Goal: Task Accomplishment & Management: Manage account settings

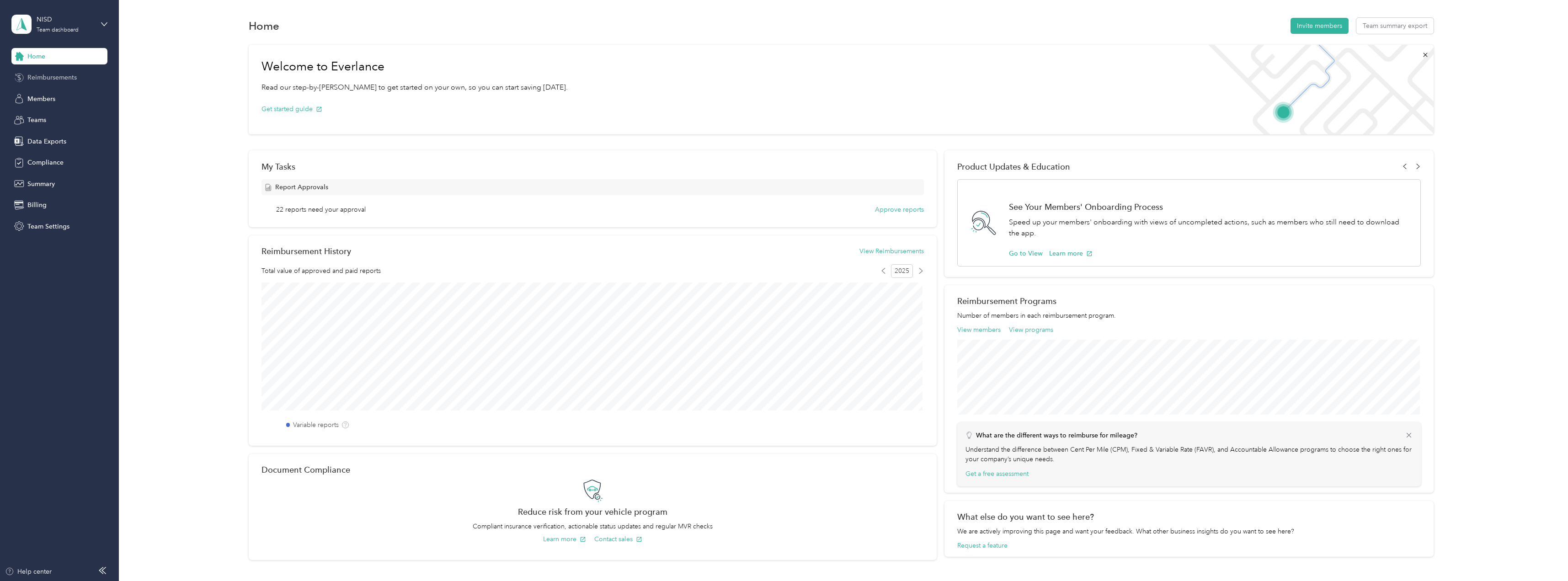
click at [47, 80] on span "Reimbursements" at bounding box center [52, 77] width 49 height 10
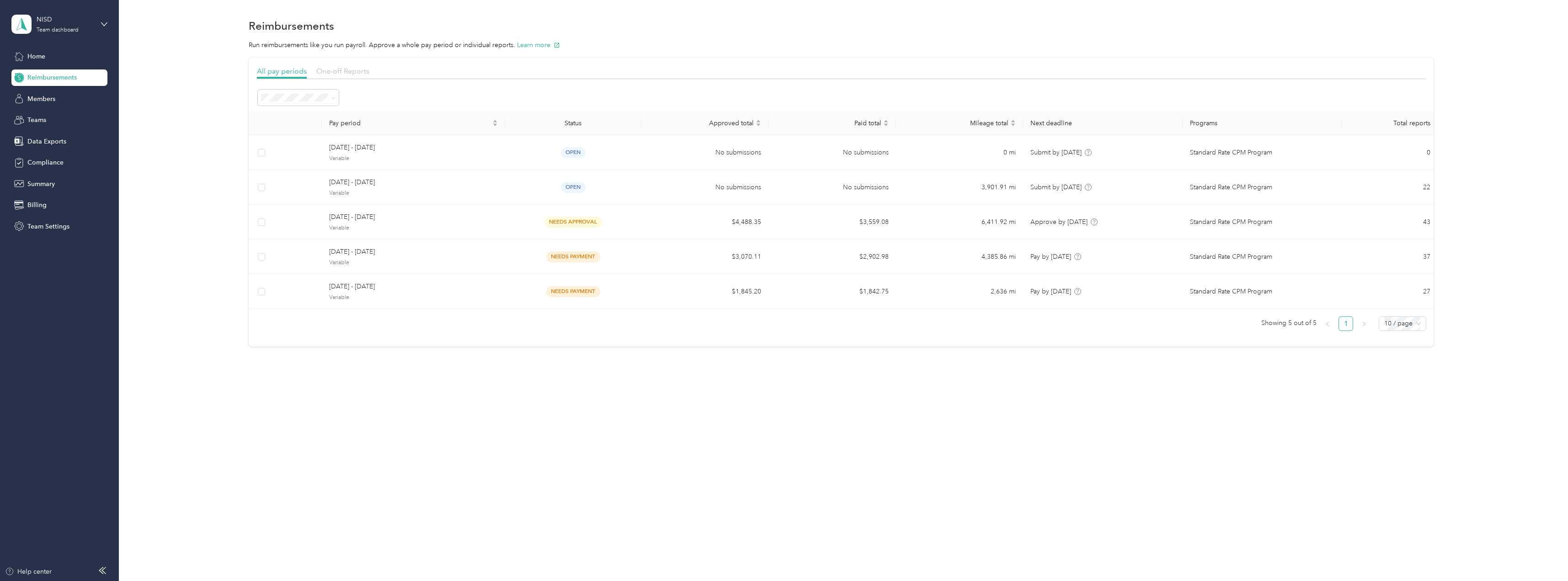
click at [351, 71] on span "One-off Reports" at bounding box center [343, 71] width 53 height 9
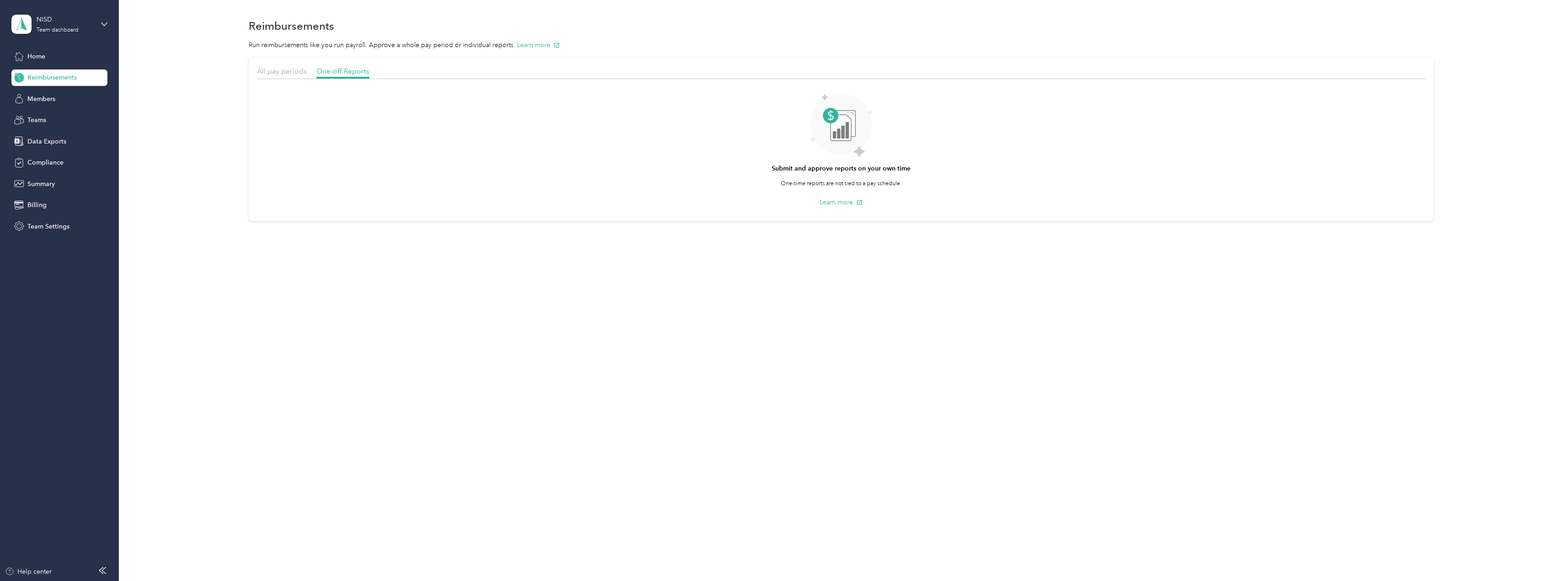
click at [291, 77] on div "All pay periods One-off Reports" at bounding box center [841, 72] width 1169 height 13
click at [289, 74] on span "All pay periods" at bounding box center [282, 71] width 50 height 9
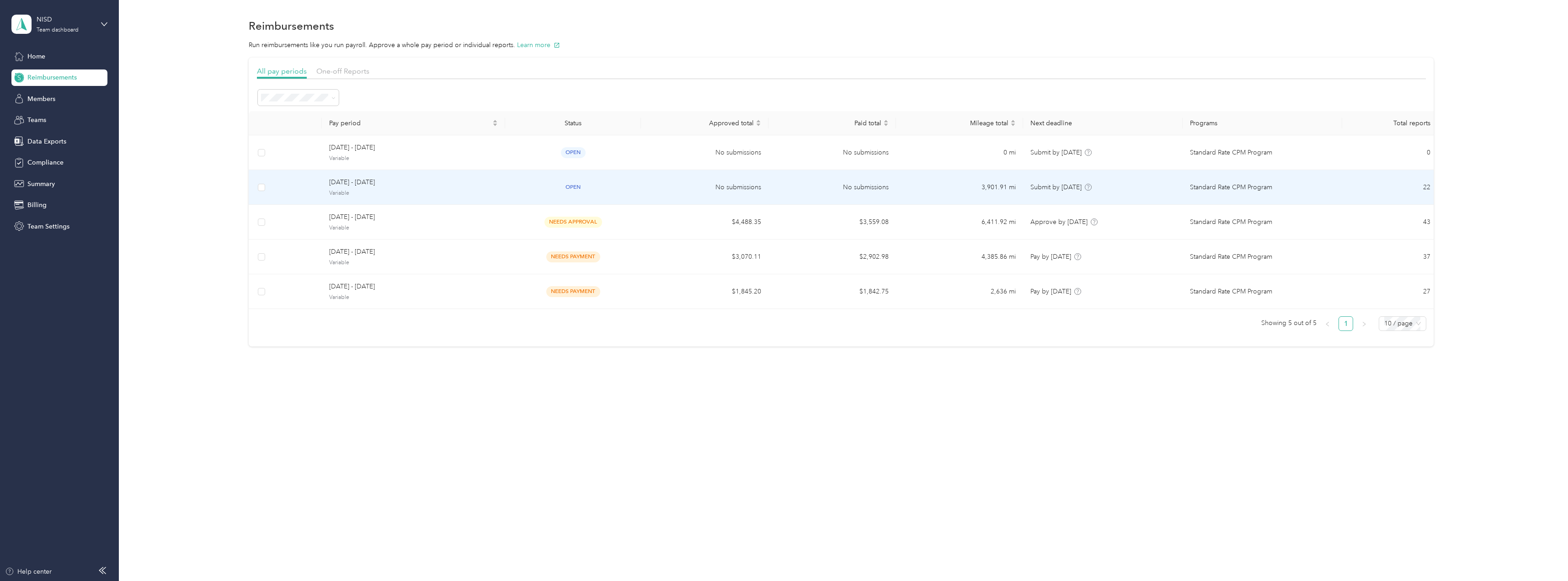
click at [352, 186] on span "[DATE] - [DATE]" at bounding box center [413, 182] width 169 height 10
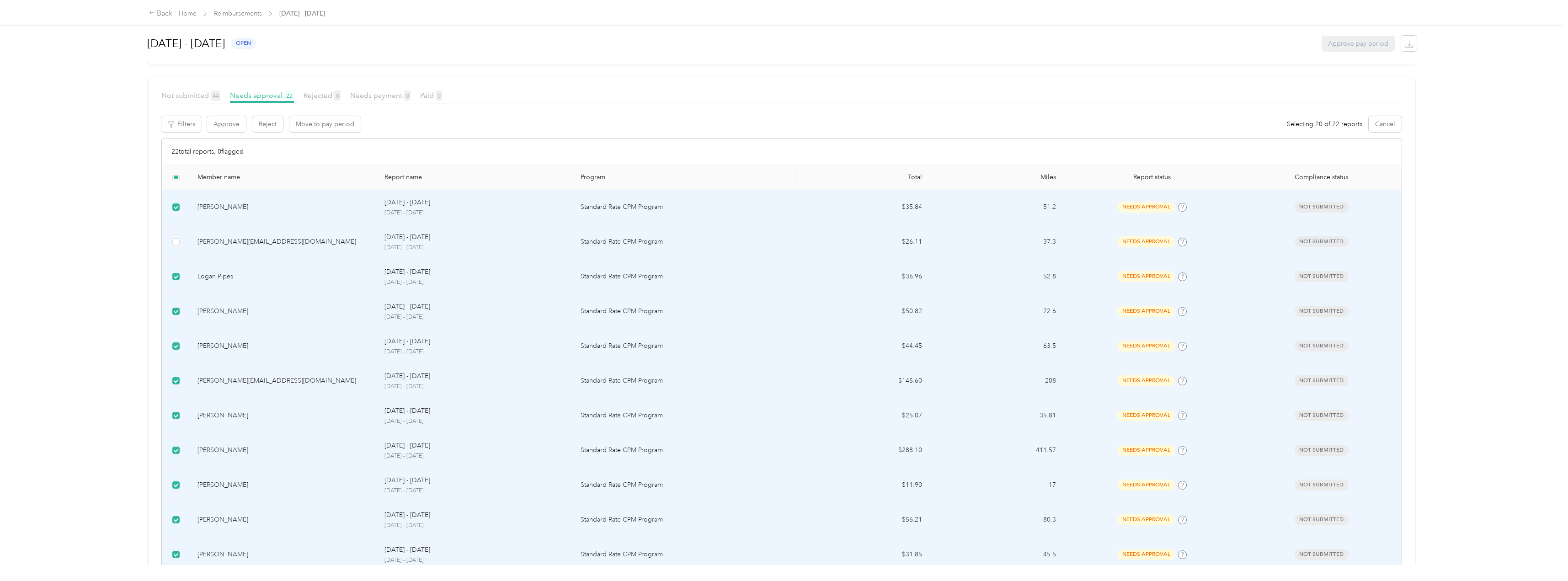
scroll to position [27, 0]
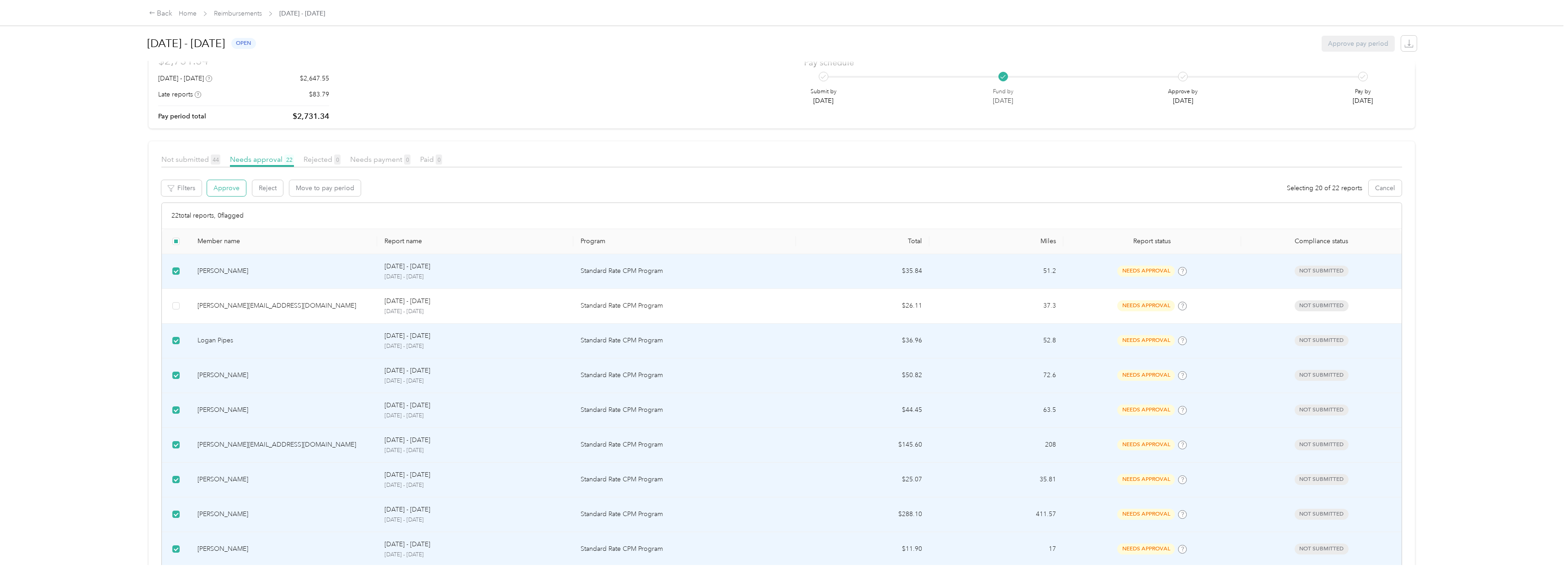
click at [222, 187] on button "Approve" at bounding box center [226, 188] width 39 height 16
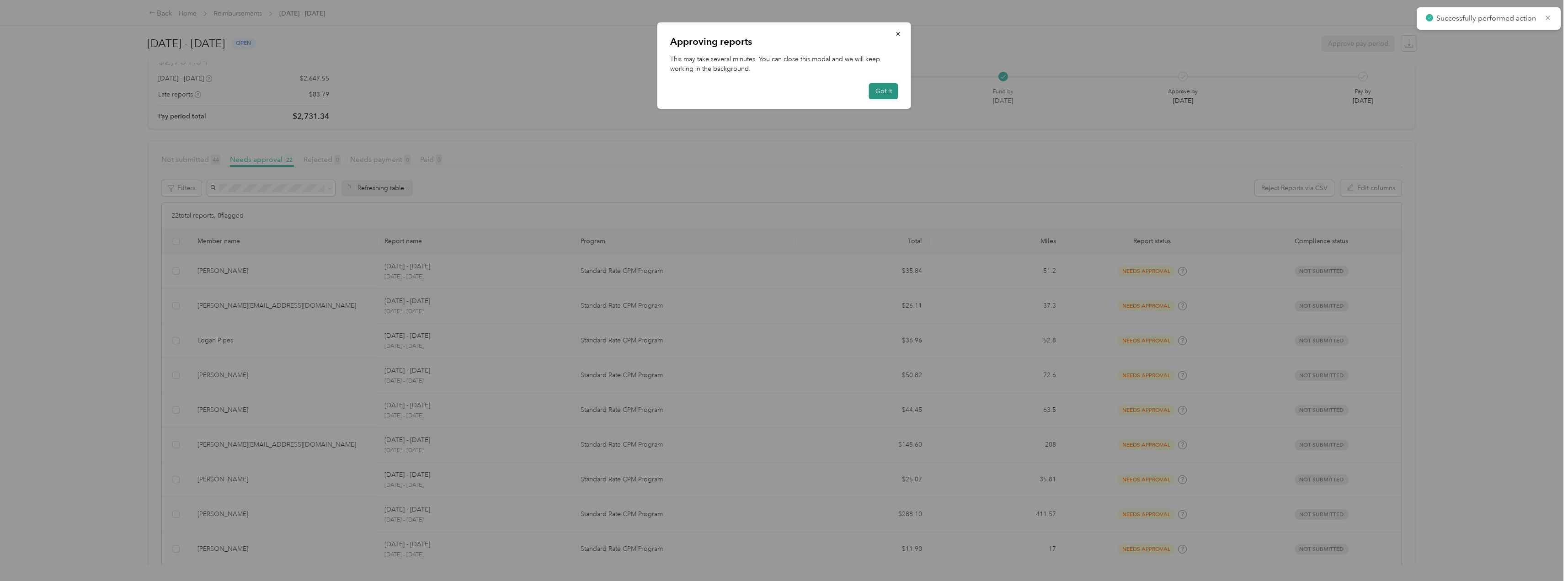
click at [880, 85] on button "Got it" at bounding box center [884, 91] width 29 height 16
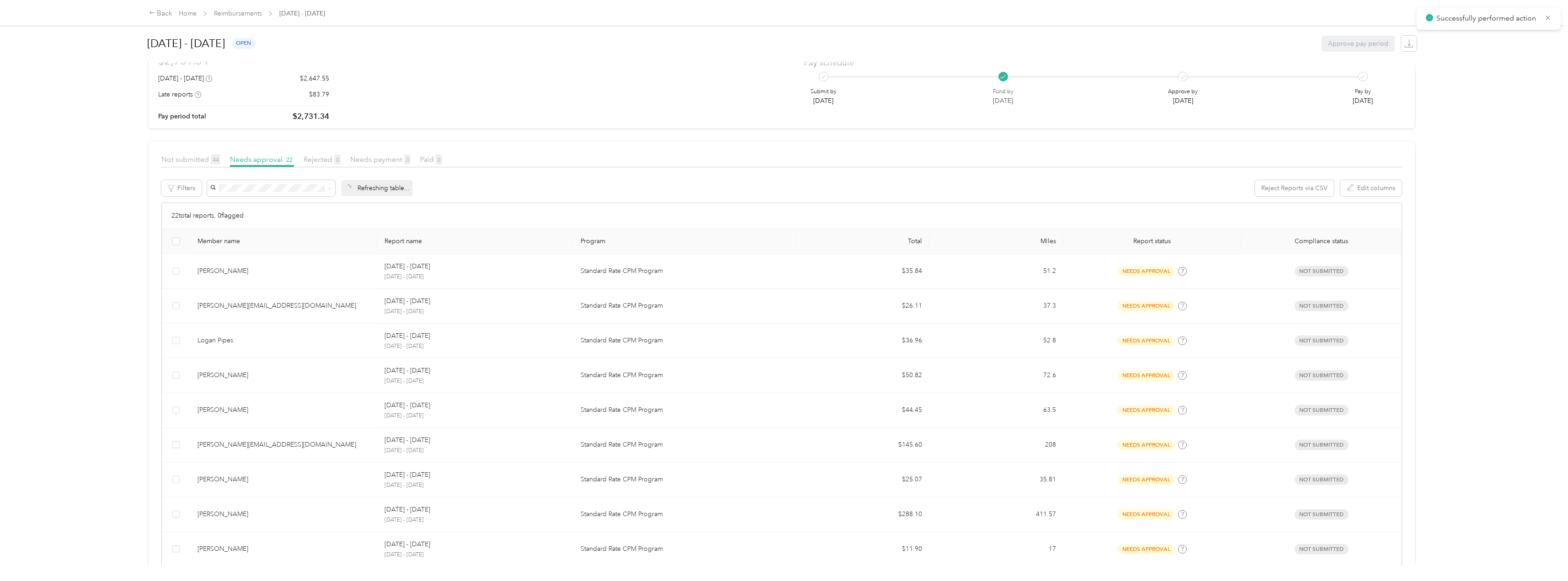
scroll to position [0, 0]
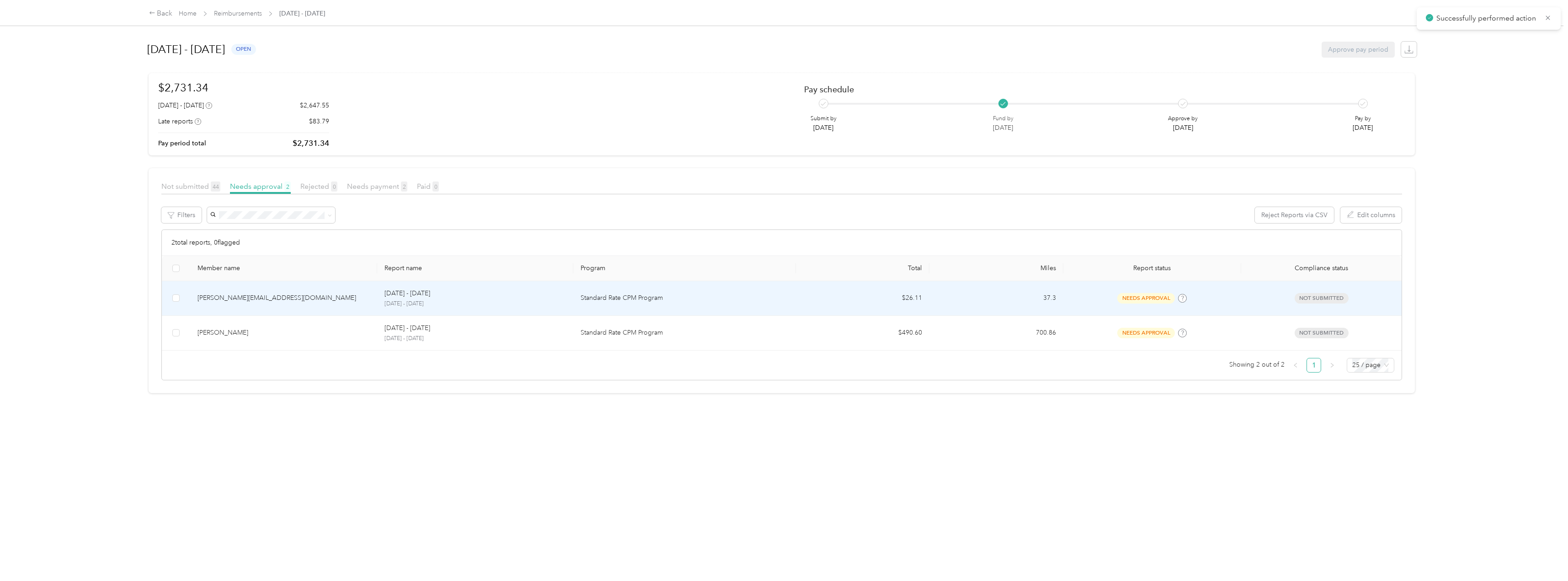
click at [217, 298] on div "[PERSON_NAME][EMAIL_ADDRESS][DOMAIN_NAME]" at bounding box center [283, 297] width 172 height 10
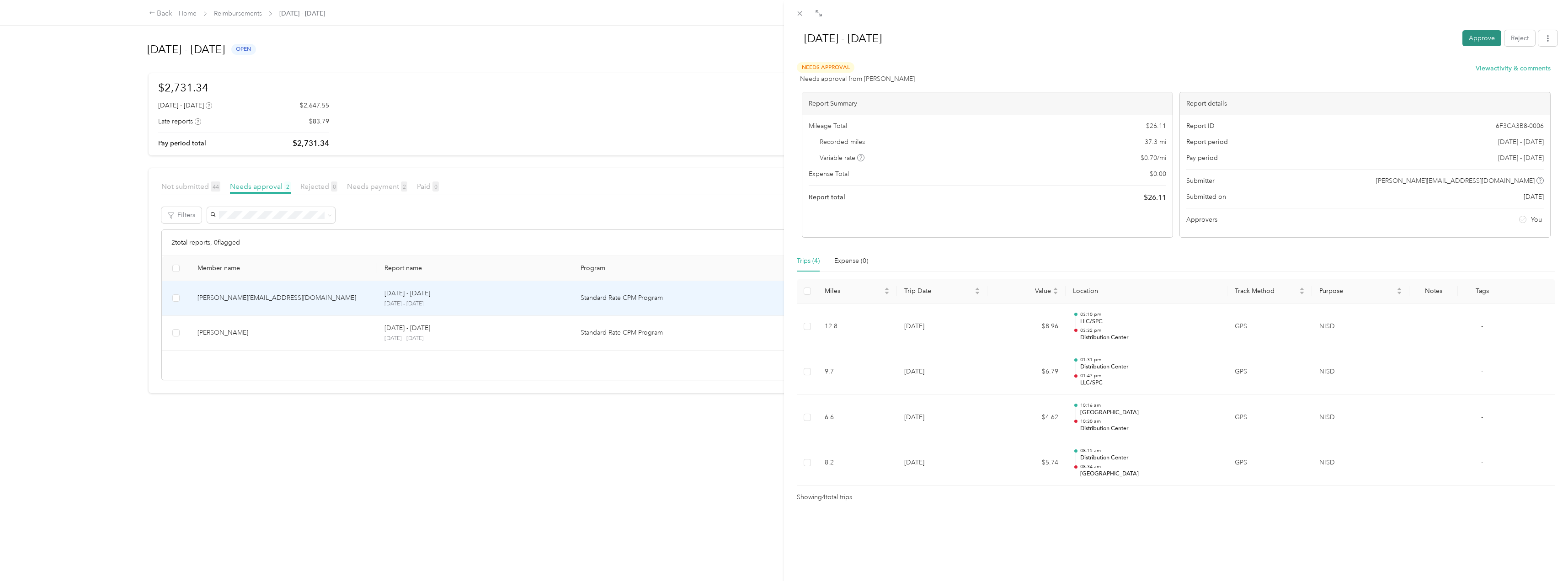
click at [1481, 40] on button "Approve" at bounding box center [1482, 38] width 39 height 16
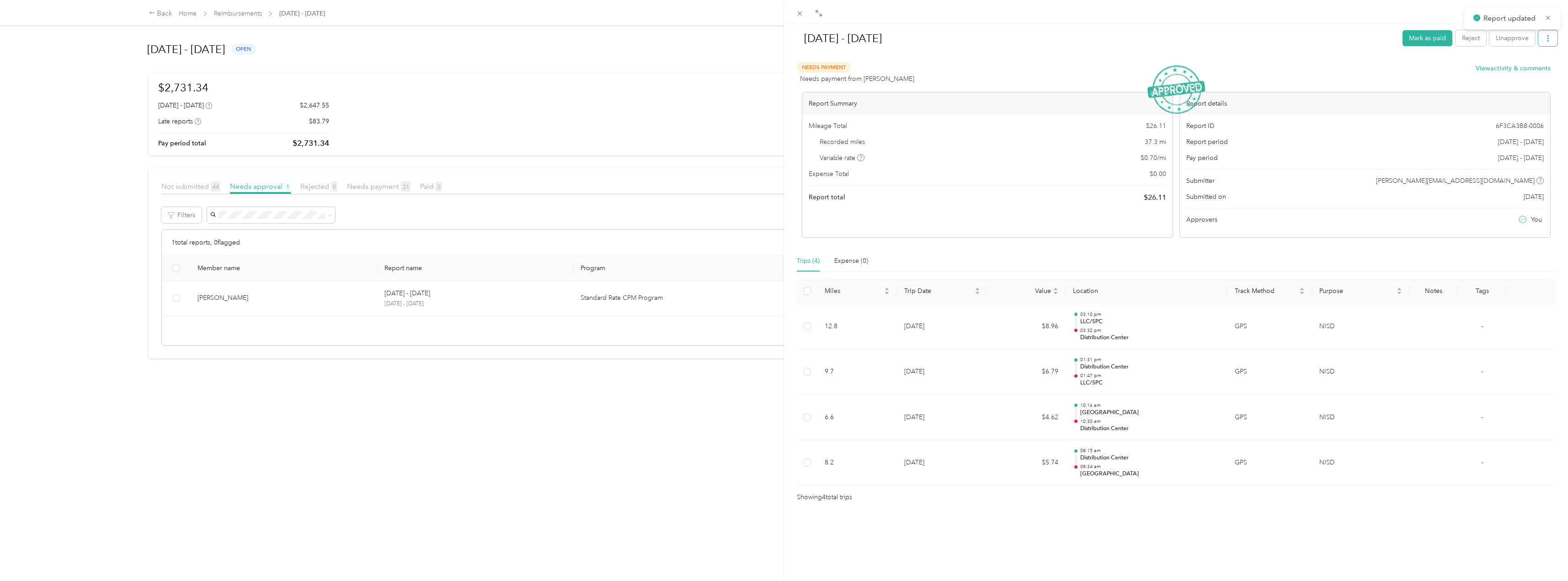
click at [1541, 43] on button "button" at bounding box center [1548, 38] width 19 height 16
click at [1508, 71] on span "Download" at bounding box center [1515, 72] width 30 height 10
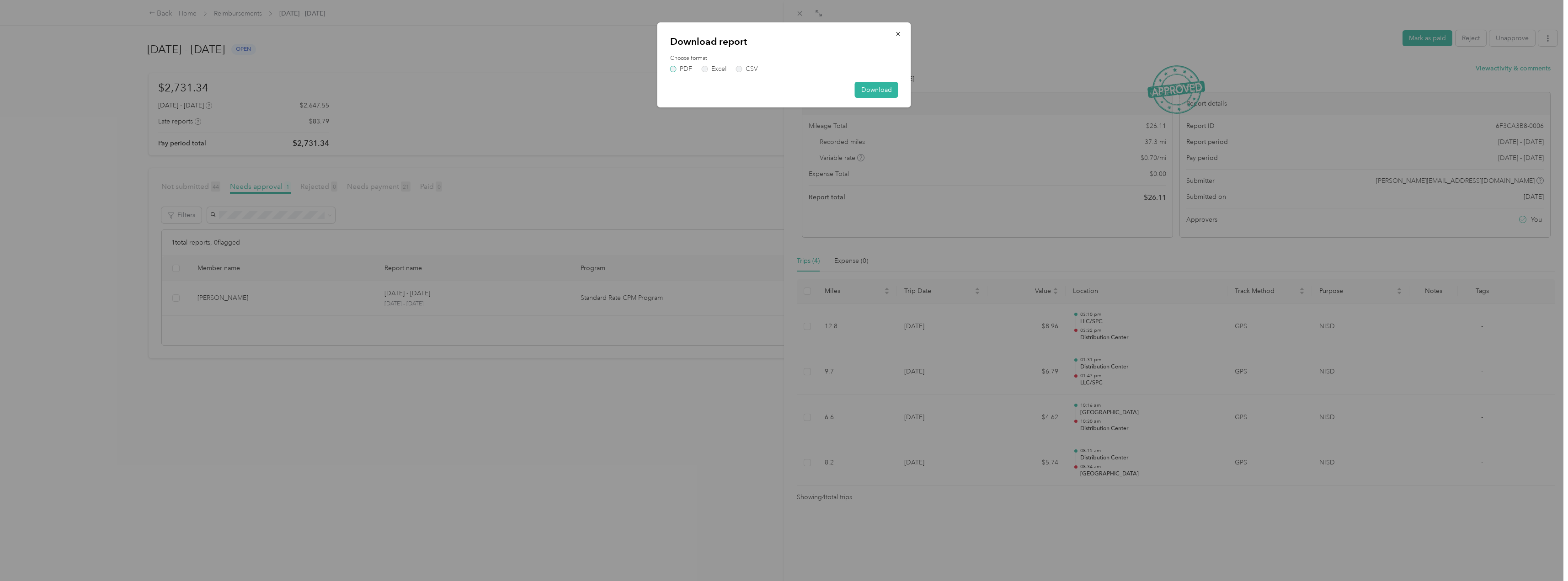
click at [674, 69] on label "PDF" at bounding box center [681, 69] width 22 height 7
click at [867, 107] on button "Download" at bounding box center [876, 106] width 43 height 16
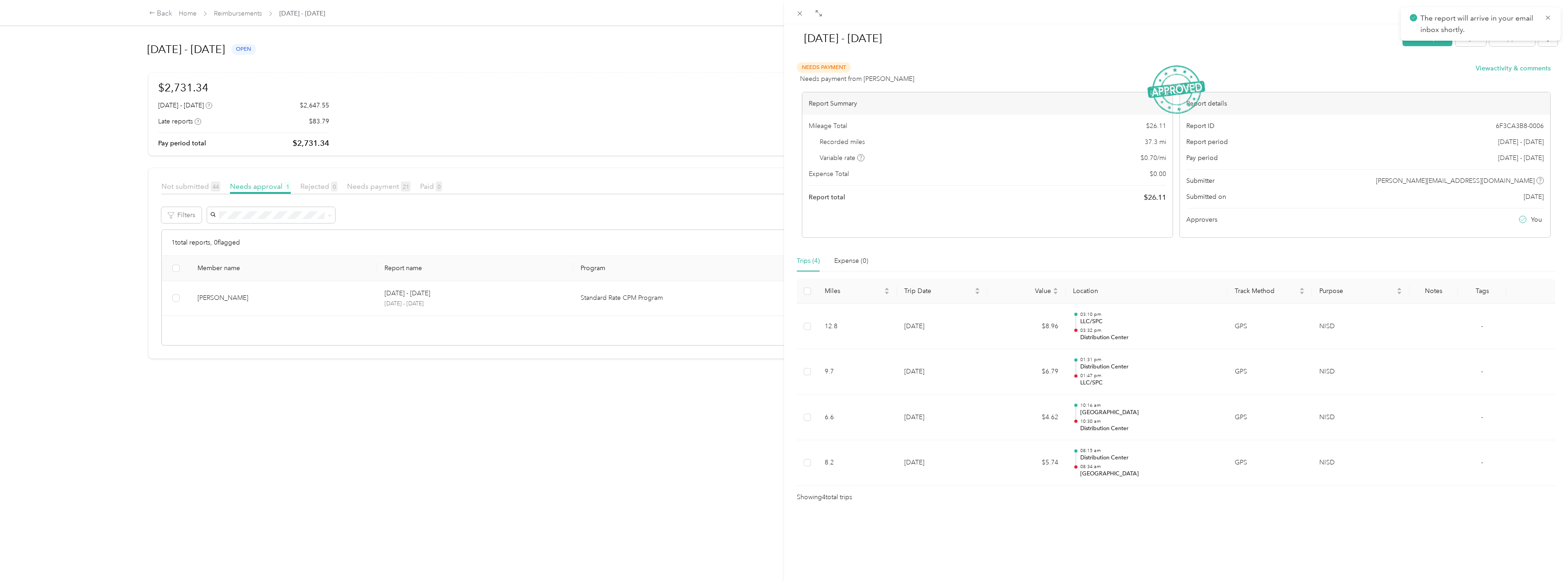
click at [251, 187] on div "[DATE] - [DATE] Mark as paid Reject Unapprove Needs Payment Needs payment from …" at bounding box center [784, 290] width 1568 height 581
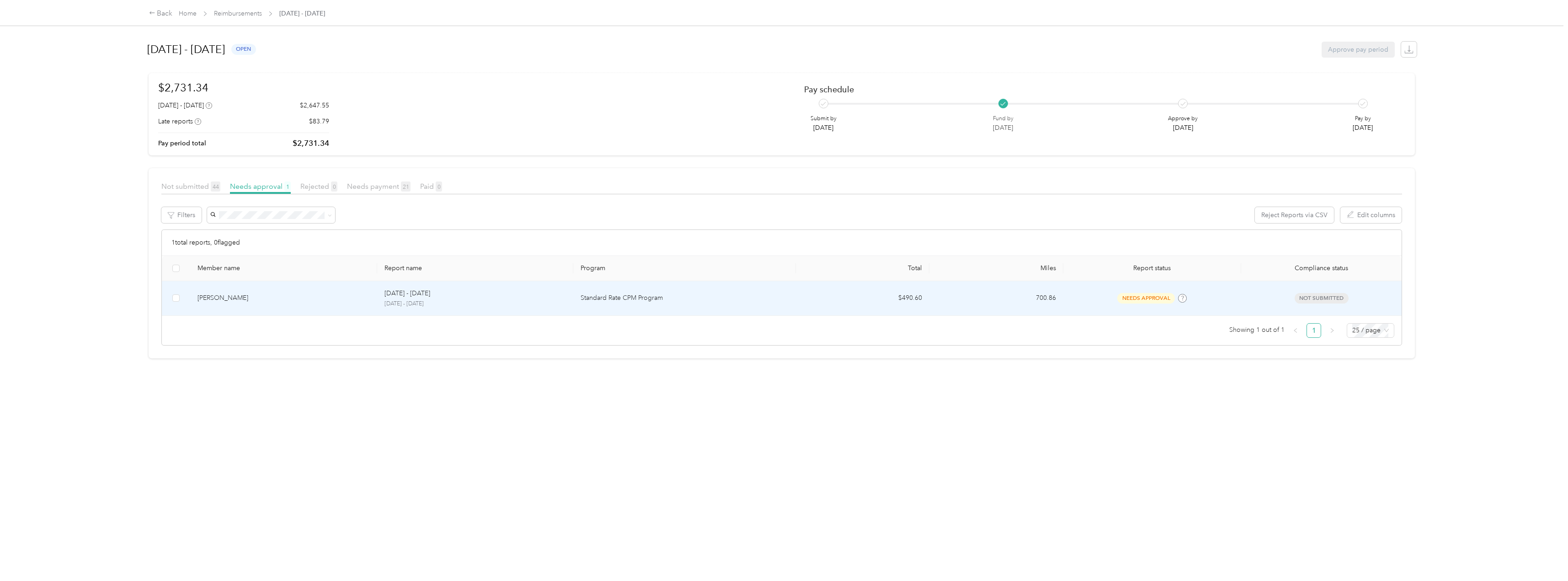
click at [212, 297] on div "[PERSON_NAME]" at bounding box center [283, 297] width 172 height 10
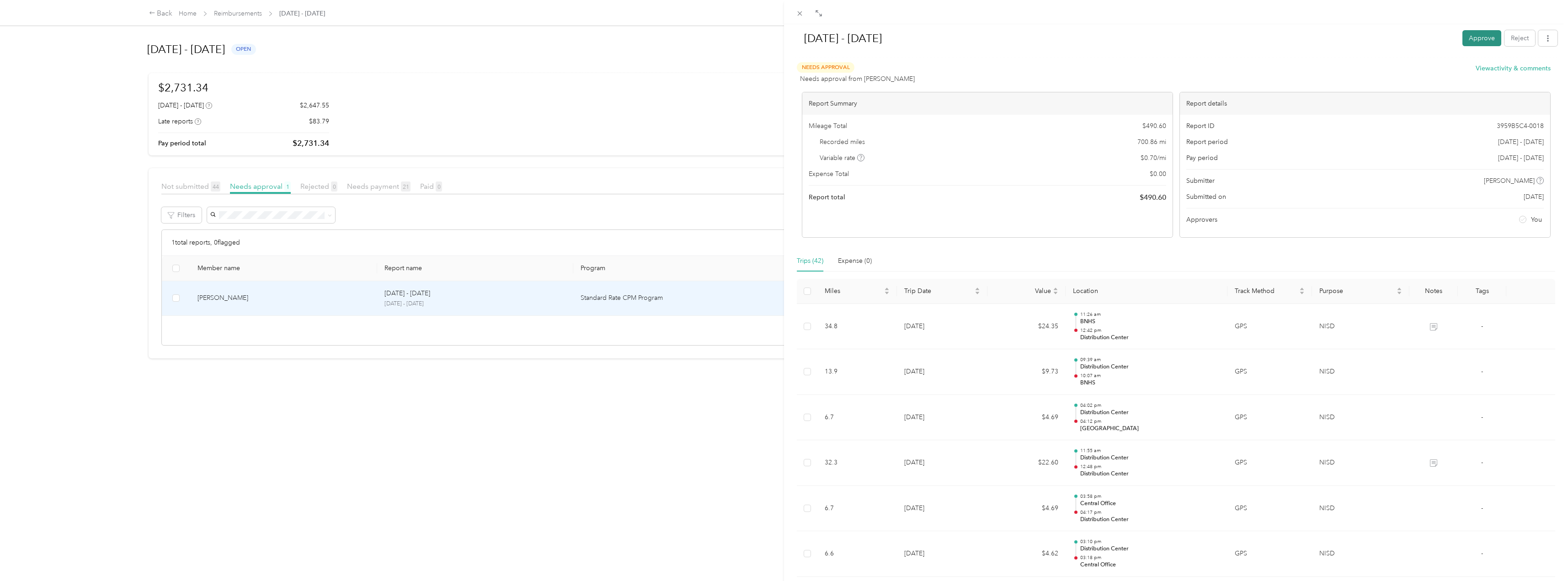
click at [1479, 37] on button "Approve" at bounding box center [1482, 38] width 39 height 16
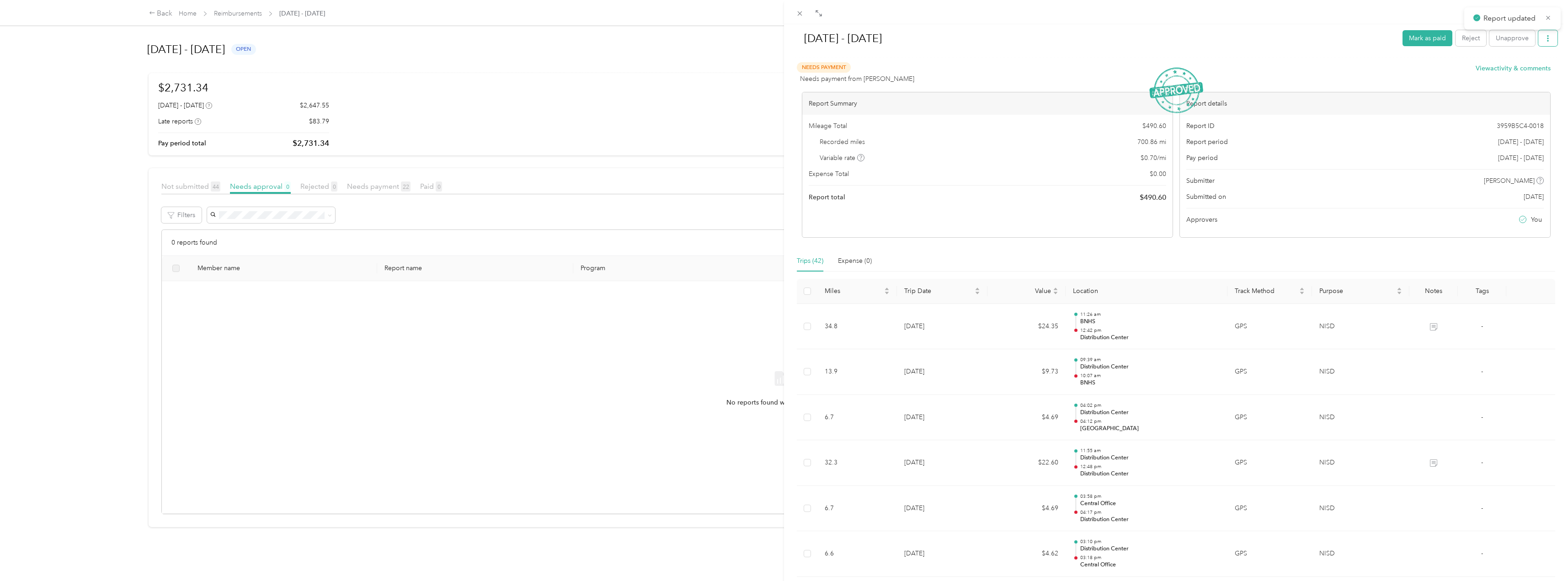
click at [1545, 40] on icon "button" at bounding box center [1548, 38] width 7 height 7
click at [1545, 36] on icon "button" at bounding box center [1548, 38] width 7 height 7
click at [1545, 40] on icon "button" at bounding box center [1548, 38] width 7 height 7
click at [1507, 70] on span "Download" at bounding box center [1515, 72] width 30 height 10
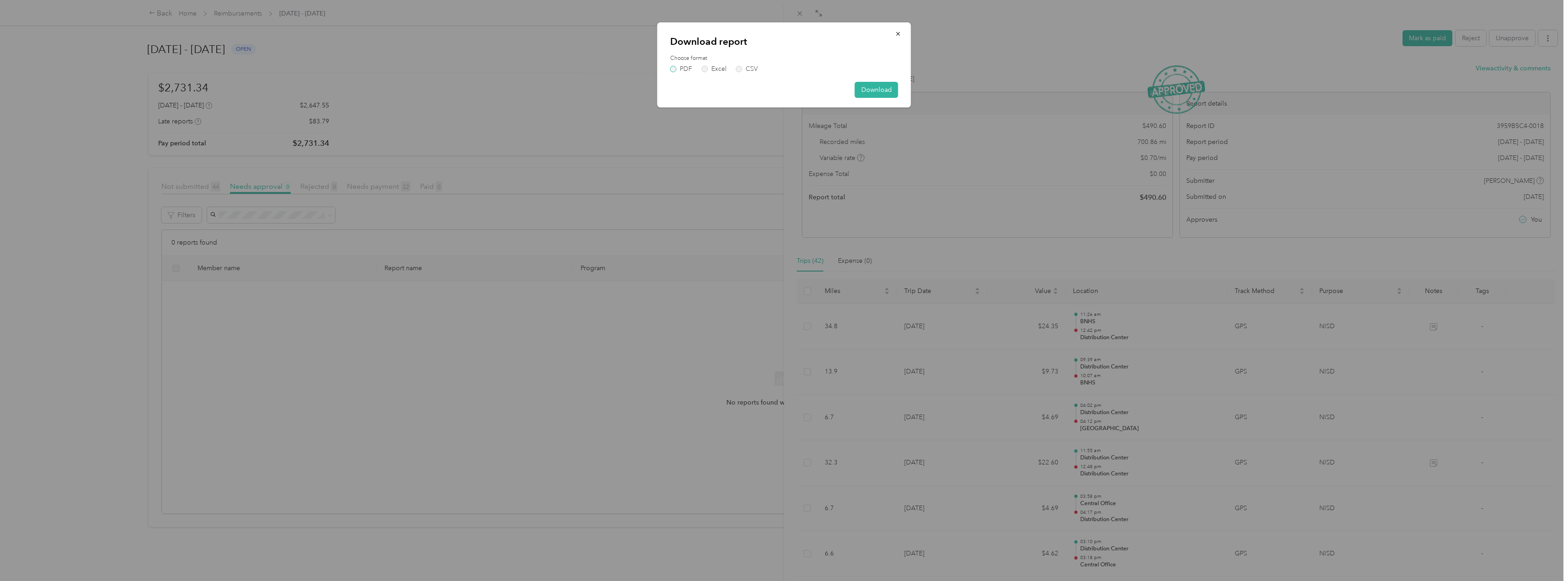
click at [676, 68] on label "PDF" at bounding box center [681, 69] width 22 height 7
click at [884, 107] on button "Download" at bounding box center [876, 106] width 43 height 16
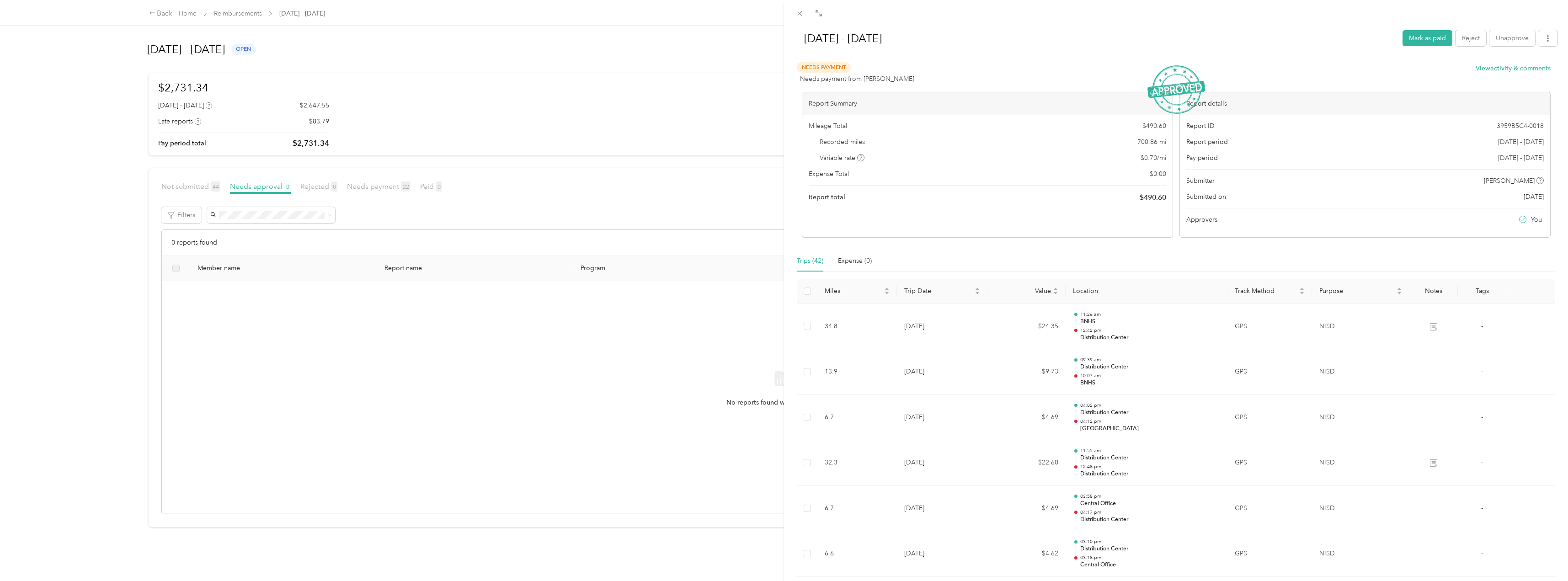
click at [245, 13] on div "[DATE] - [DATE] Mark as paid Reject Unapprove Needs Payment Needs payment from …" at bounding box center [784, 290] width 1568 height 581
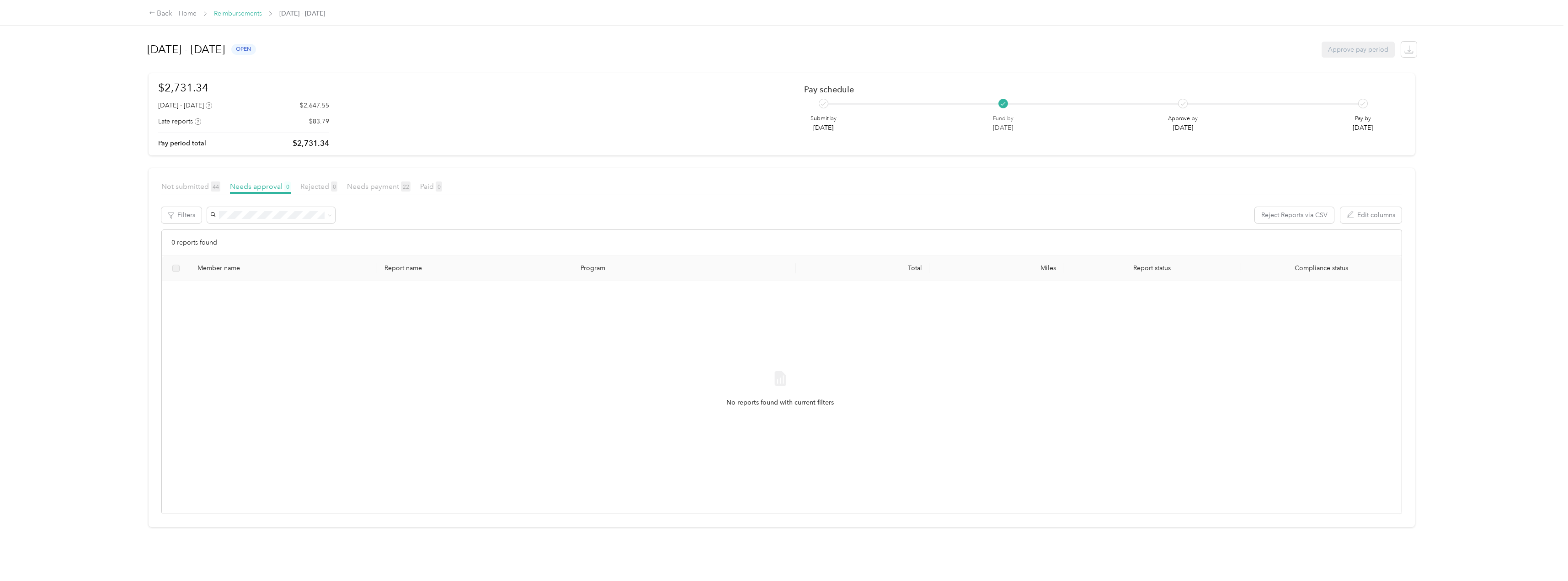
click at [245, 13] on link "Reimbursements" at bounding box center [237, 13] width 48 height 8
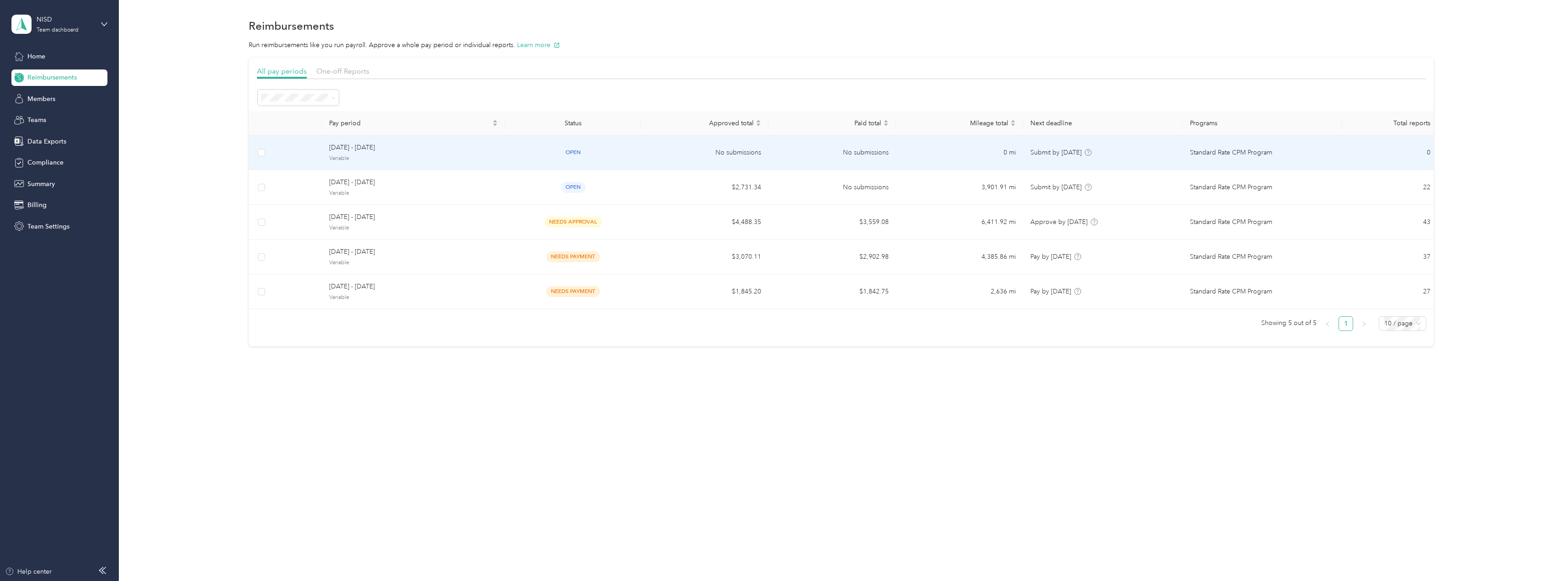
click at [346, 148] on span "[DATE] - [DATE]" at bounding box center [413, 147] width 169 height 10
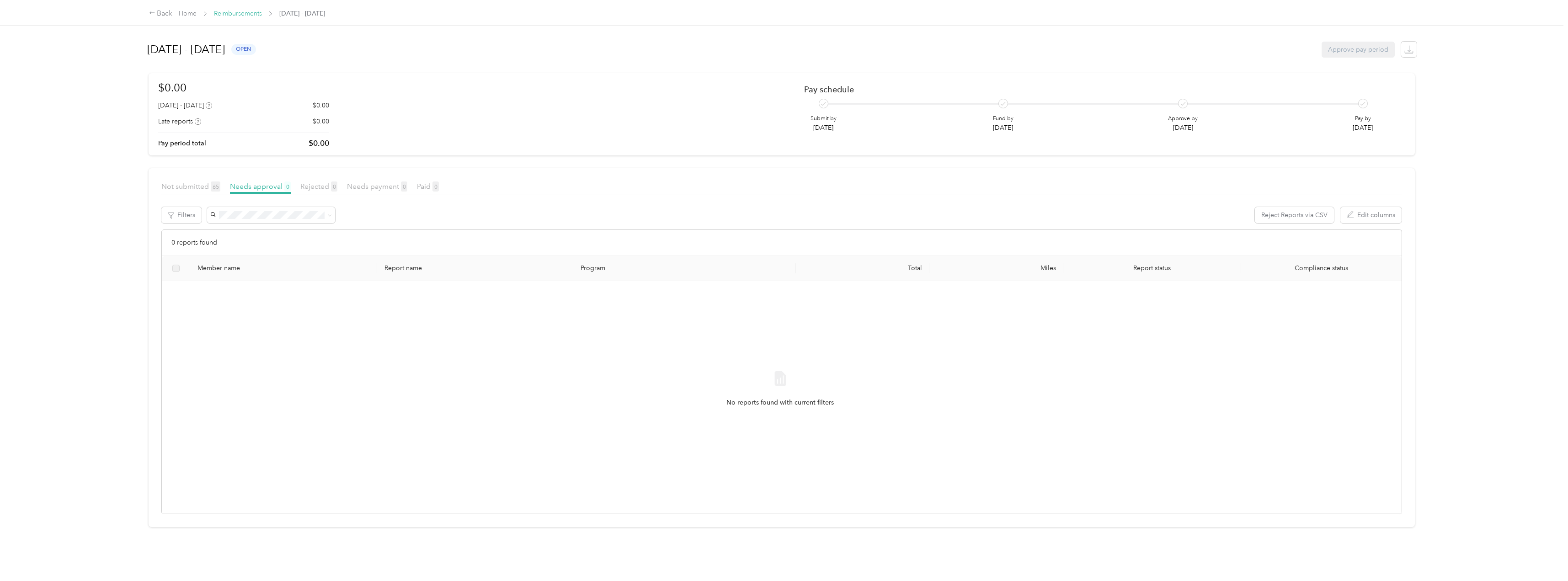
click at [239, 17] on link "Reimbursements" at bounding box center [237, 13] width 48 height 8
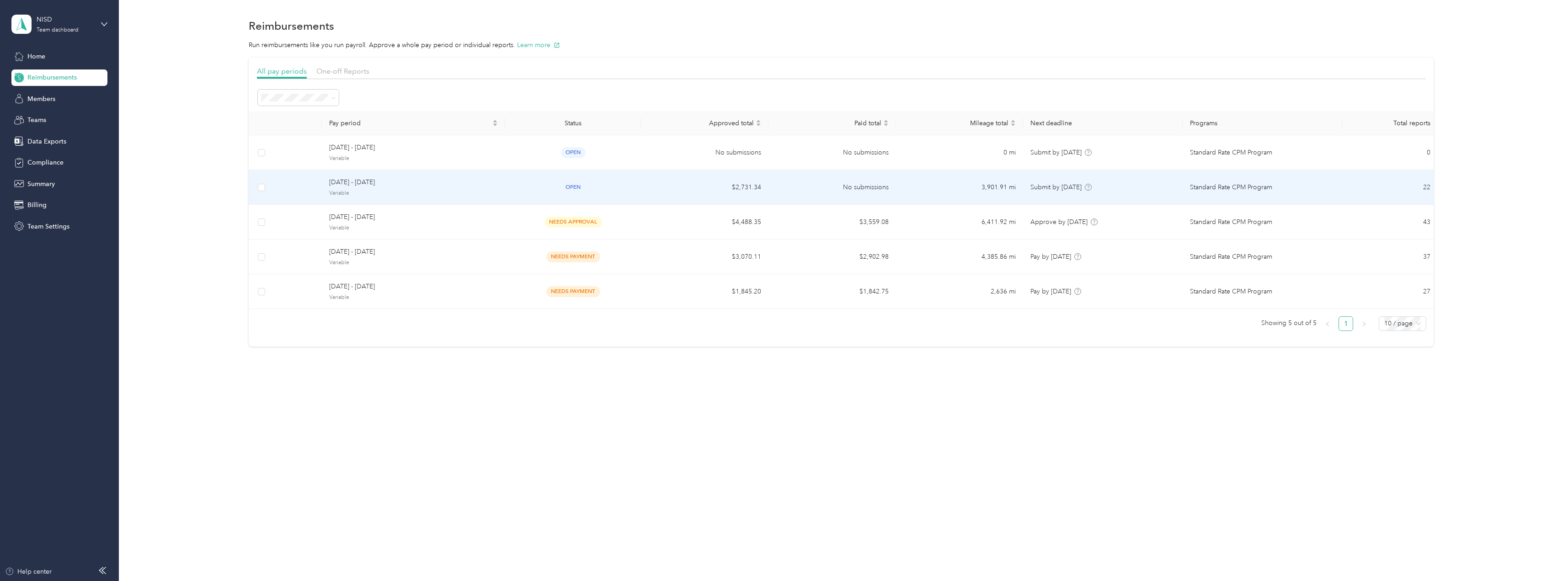
click at [349, 189] on span "Variable" at bounding box center [413, 193] width 169 height 9
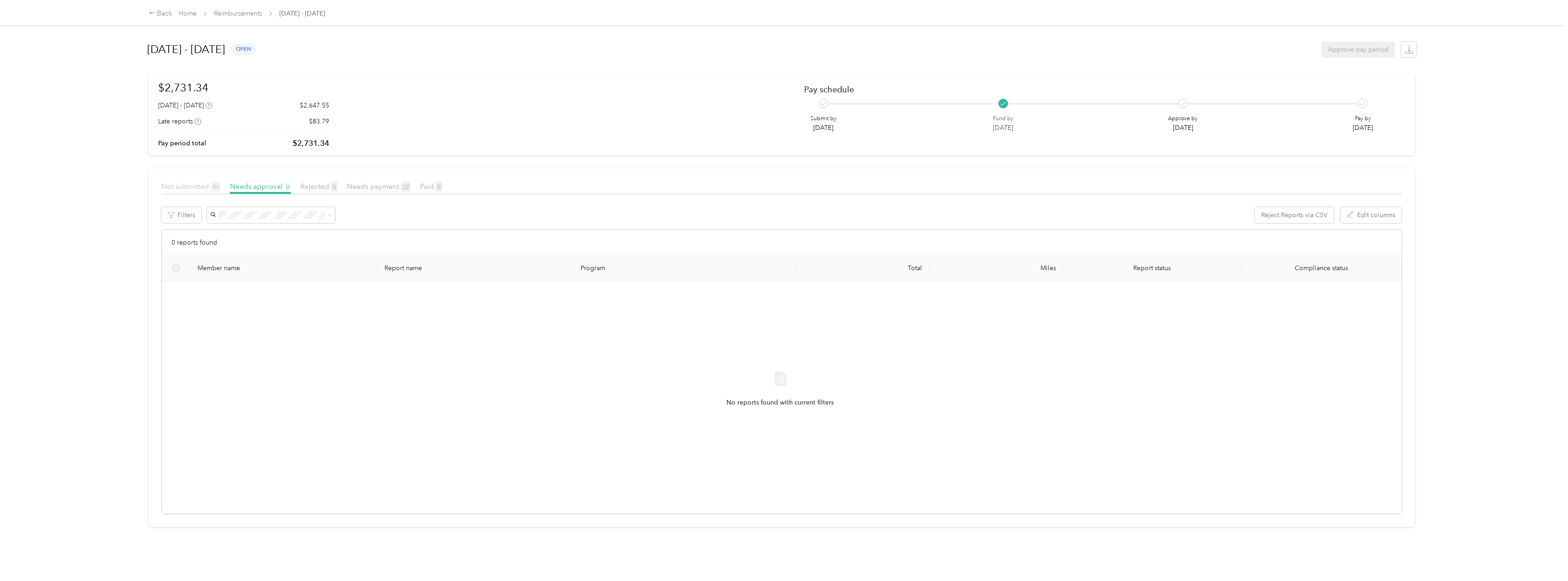
click at [190, 187] on span "Not submitted 44" at bounding box center [191, 186] width 59 height 9
